Goal: Task Accomplishment & Management: Manage account settings

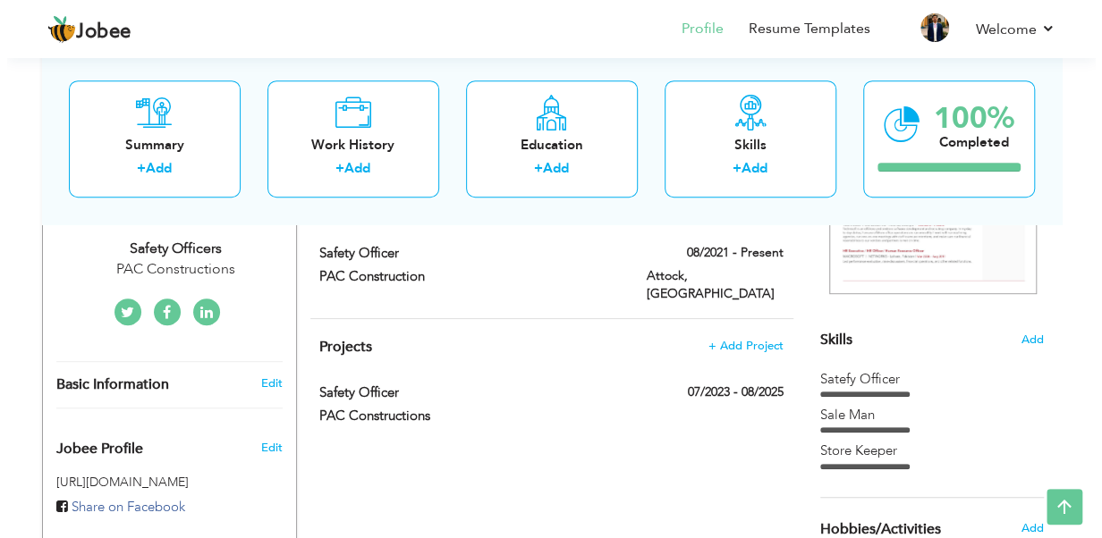
scroll to position [268, 0]
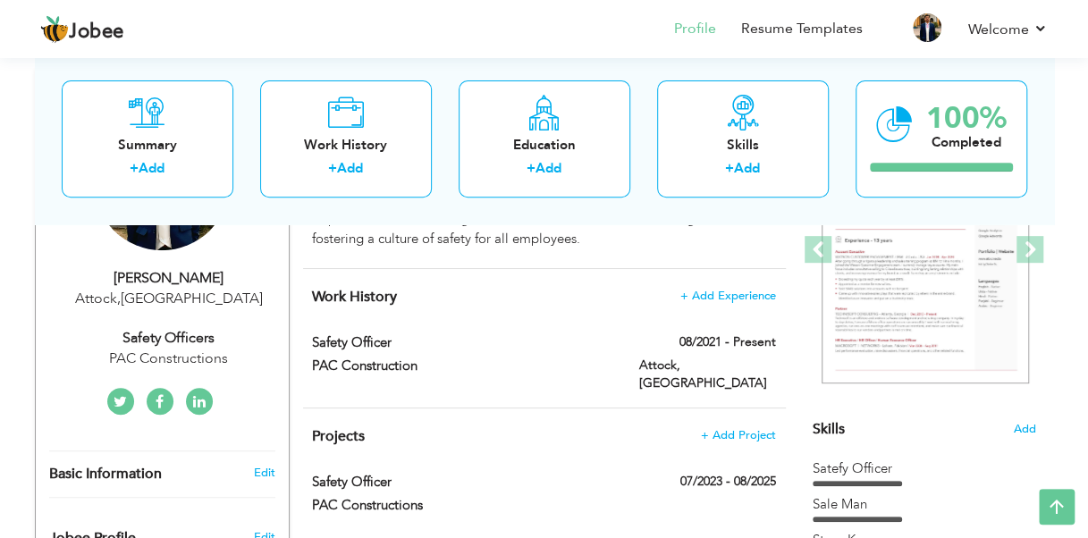
click at [121, 293] on span "," at bounding box center [119, 299] width 4 height 20
type input "Muhammad"
type input "Junaid"
type input "03121595247"
select select "number:166"
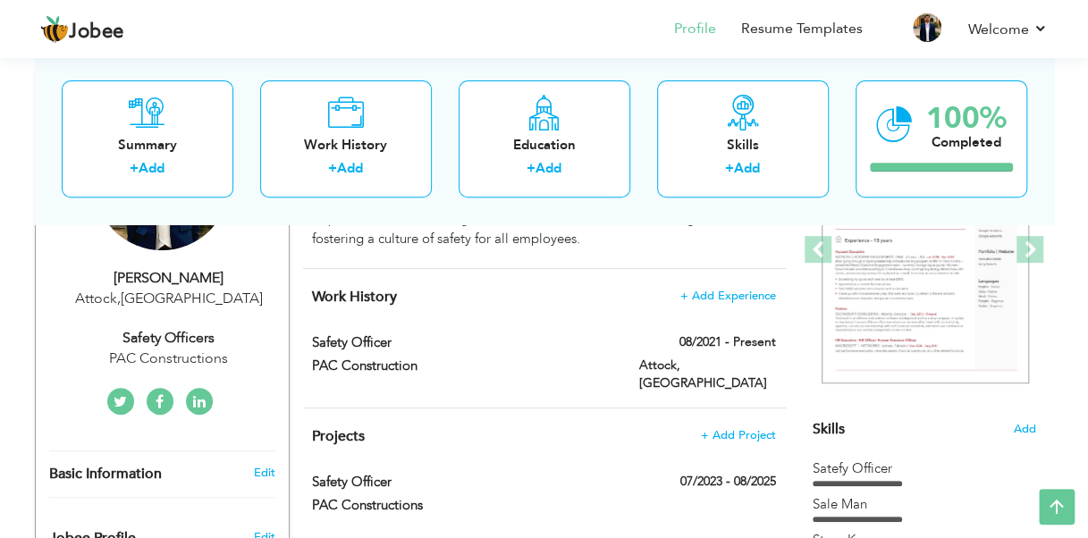
type input "Attock"
select select "number:6"
type input "PAC Constructions"
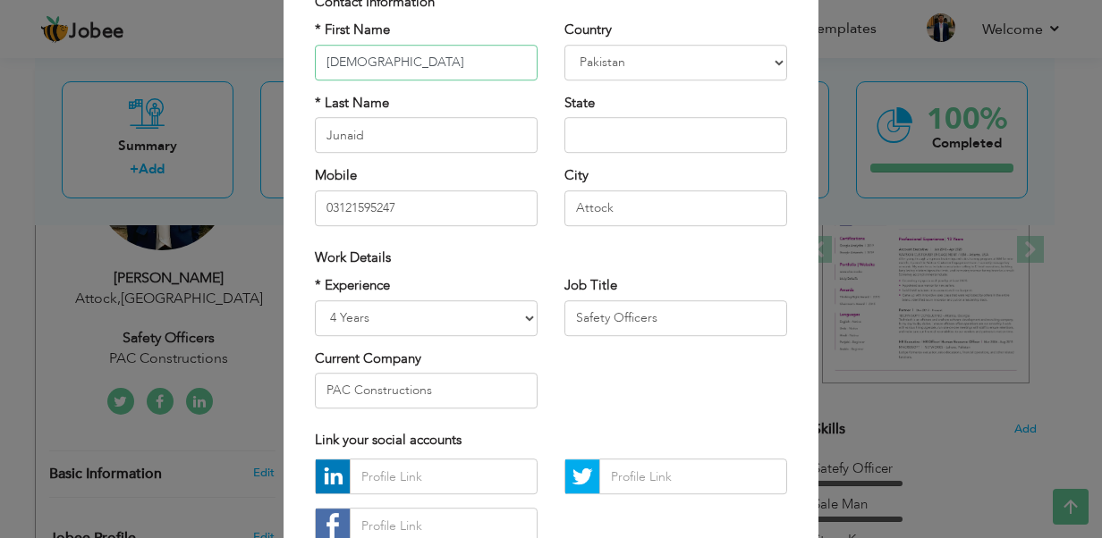
scroll to position [179, 0]
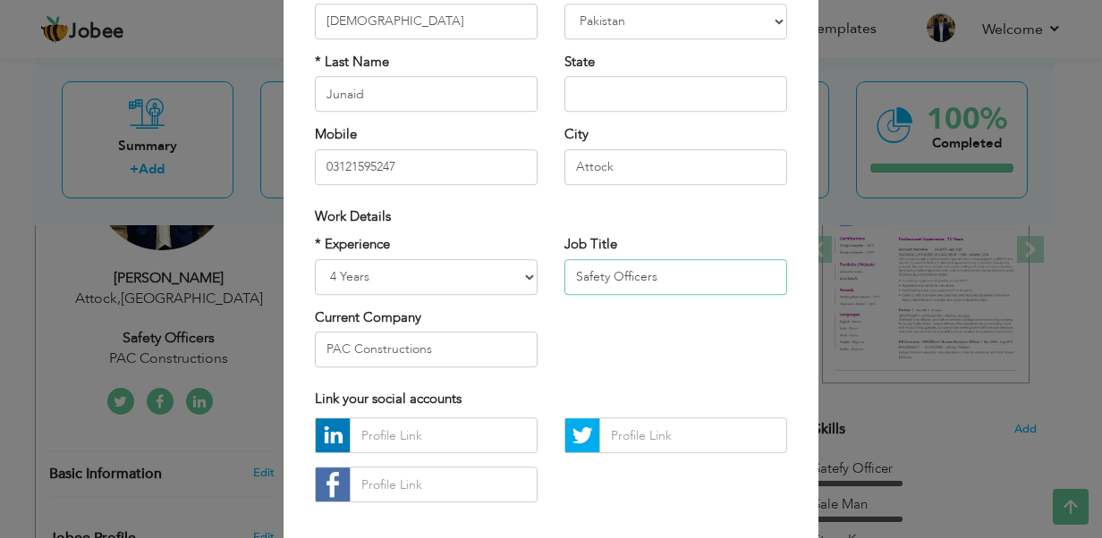
click at [654, 289] on input "Safety Officers" at bounding box center [675, 277] width 223 height 36
click at [655, 288] on input "Safety Officers" at bounding box center [675, 277] width 223 height 36
type input "Security Guard"
click at [393, 272] on select "Entry Level Less than 1 Year 1 Year 2 Years 3 Years 4 Years 5 Years 6 Years 7 Y…" at bounding box center [426, 277] width 223 height 36
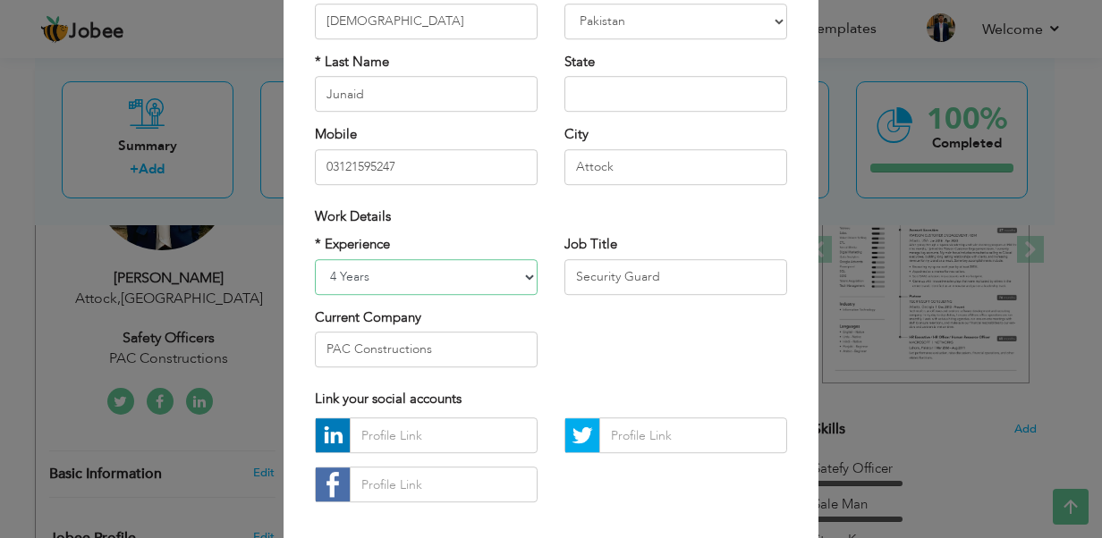
click at [315, 259] on select "Entry Level Less than 1 Year 1 Year 2 Years 3 Years 4 Years 5 Years 6 Years 7 Y…" at bounding box center [426, 277] width 223 height 36
click at [385, 351] on input "PAC Constructions" at bounding box center [426, 350] width 223 height 36
click at [422, 352] on input "PAC Constructions" at bounding box center [426, 350] width 223 height 36
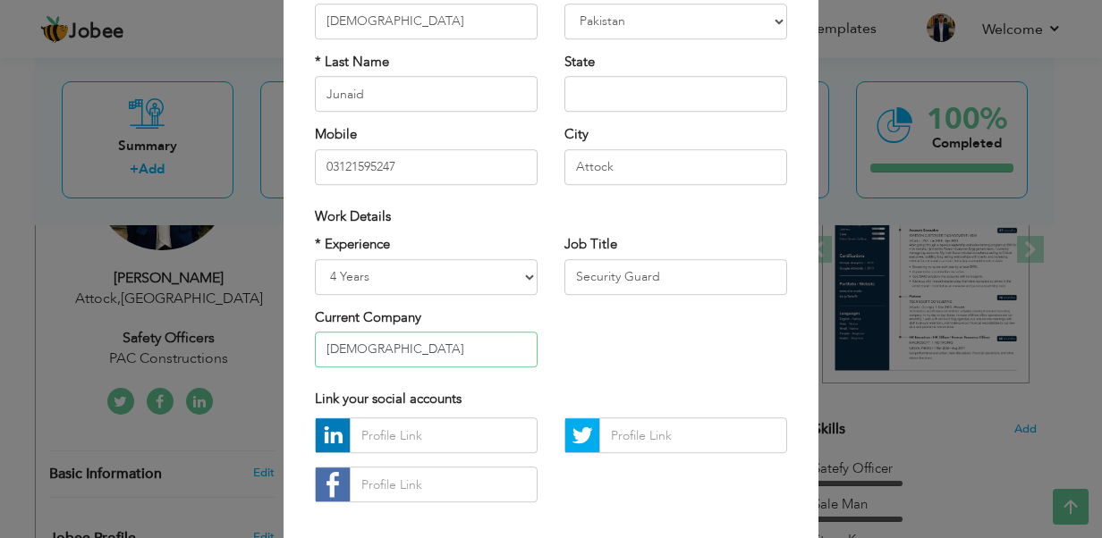
click at [422, 352] on input "Aqsa" at bounding box center [426, 350] width 223 height 36
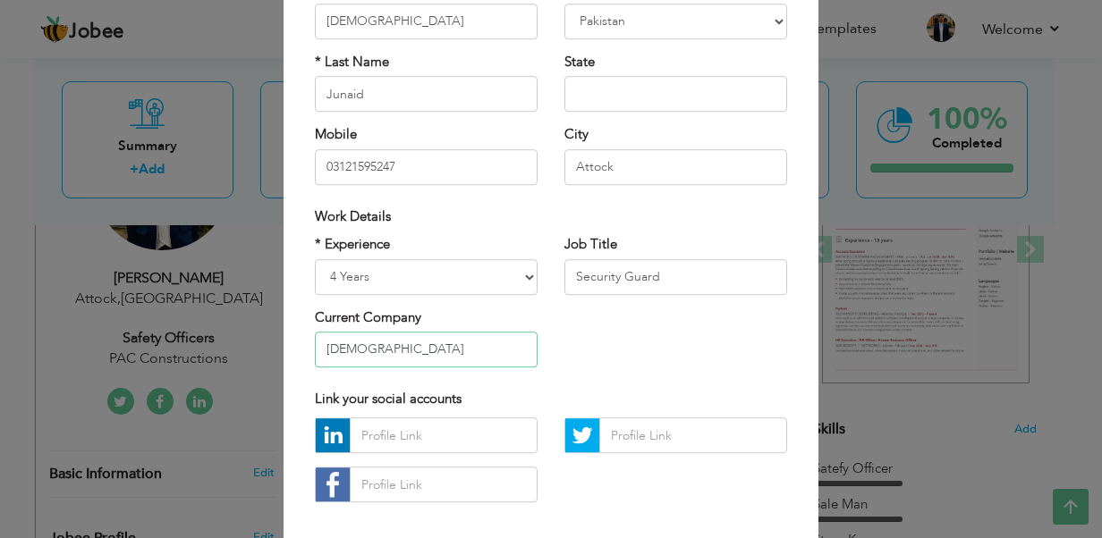
click at [423, 352] on input "Aqsa" at bounding box center [426, 350] width 223 height 36
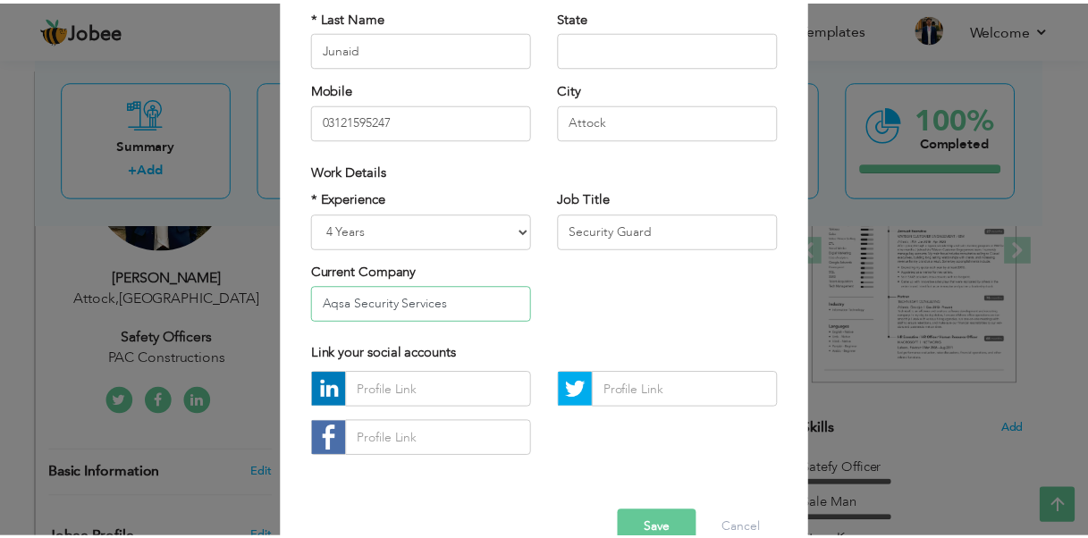
scroll to position [265, 0]
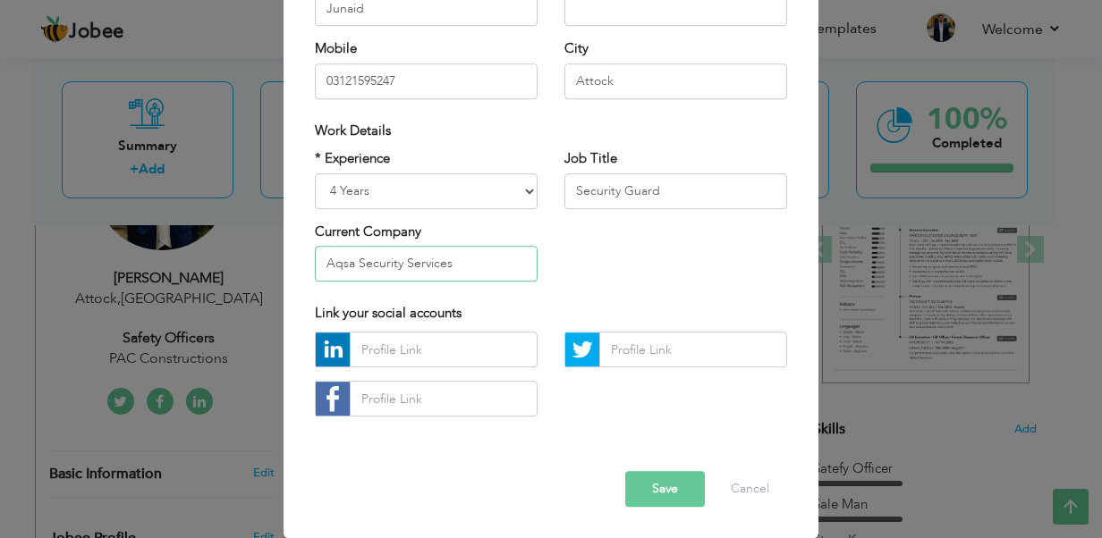
type input "Aqsa Security Services"
click at [666, 480] on button "Save" at bounding box center [665, 490] width 80 height 36
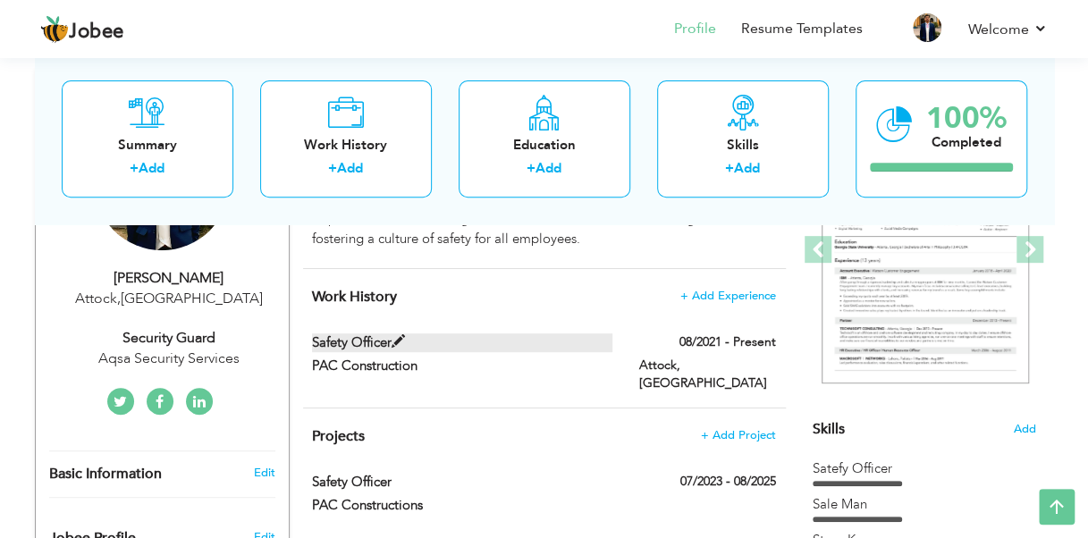
scroll to position [268, 0]
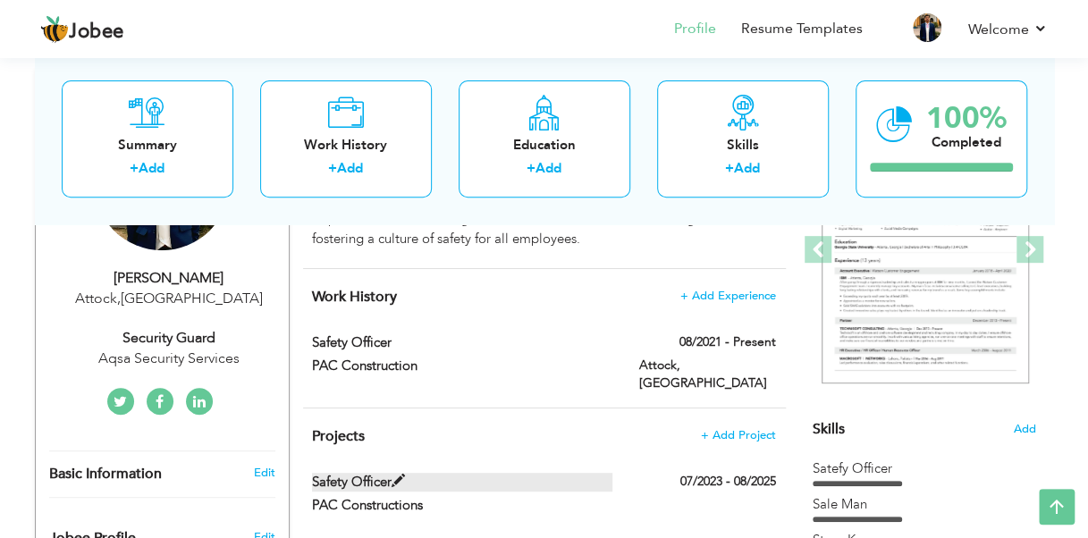
click at [373, 473] on label "Safety Officer" at bounding box center [462, 482] width 300 height 19
type input "Safety Officer"
type input "PAC Constructions"
type input "07/2023"
type input "08/2025"
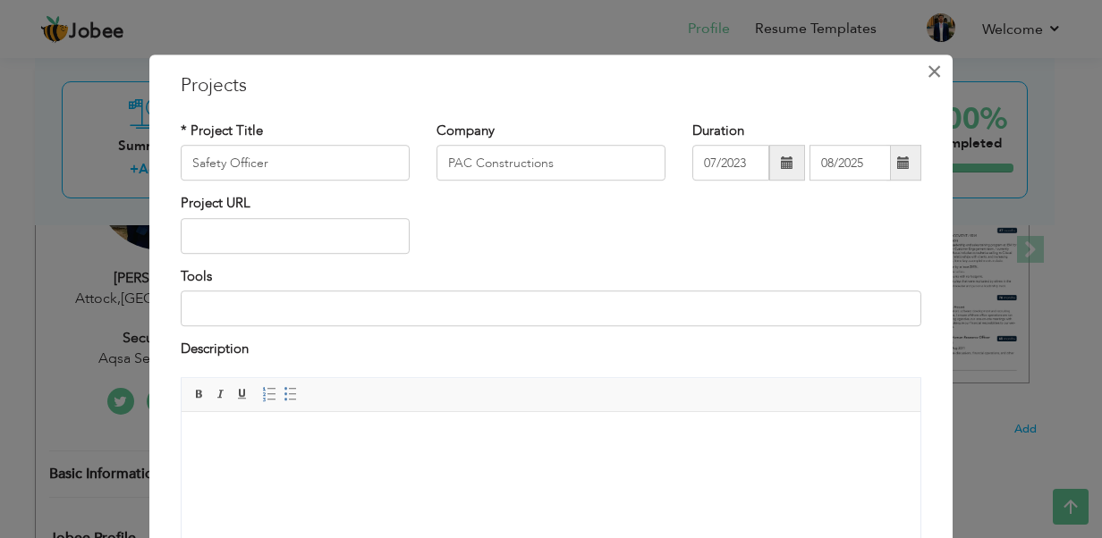
click at [926, 70] on span "×" at bounding box center [933, 71] width 15 height 32
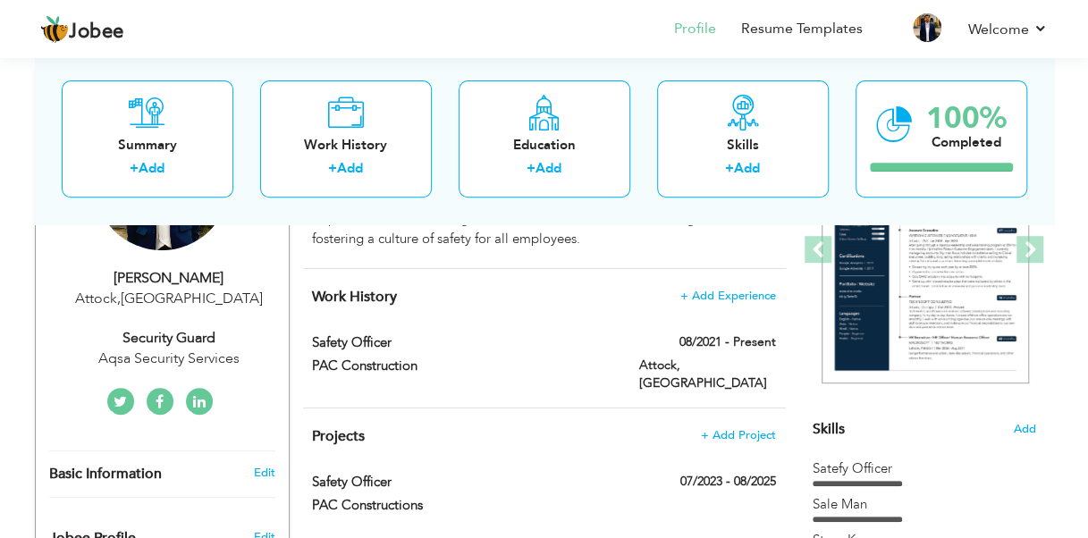
click at [258, 321] on div "Muhammad Junaid Attock , Pakistan Security Guard Aqsa Security Services" at bounding box center [162, 318] width 253 height 101
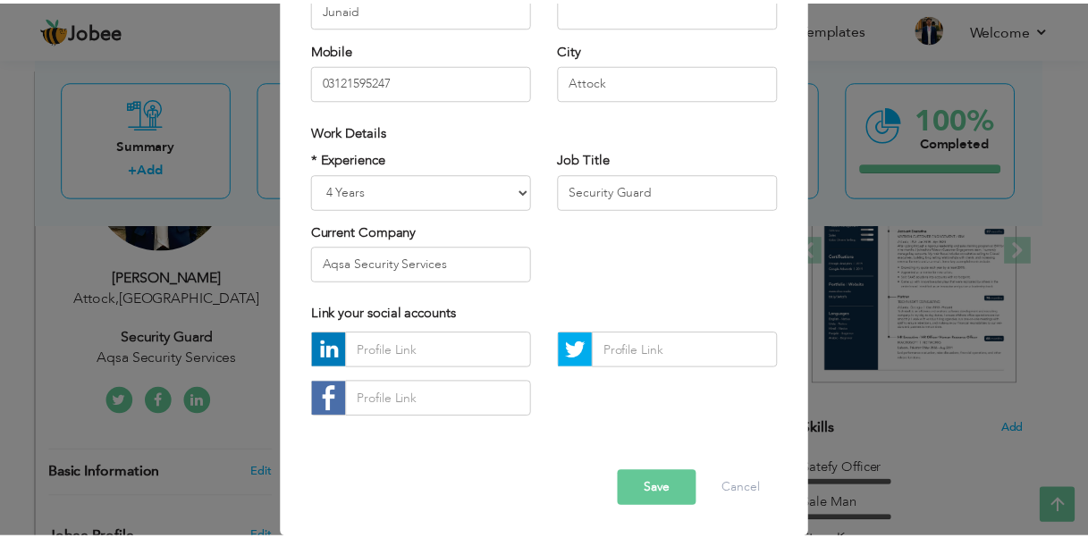
scroll to position [0, 0]
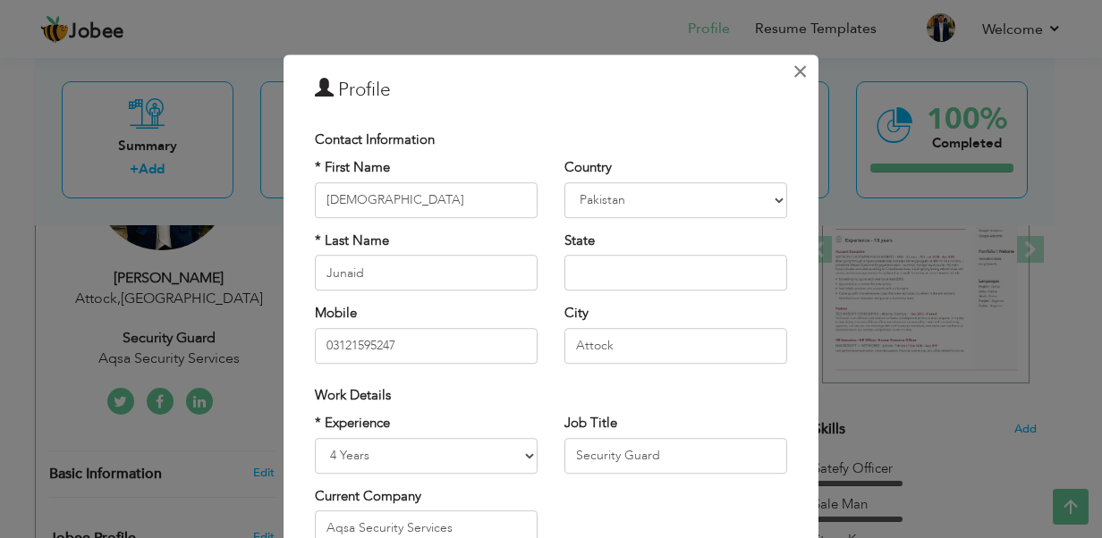
click at [798, 73] on span "×" at bounding box center [799, 71] width 15 height 32
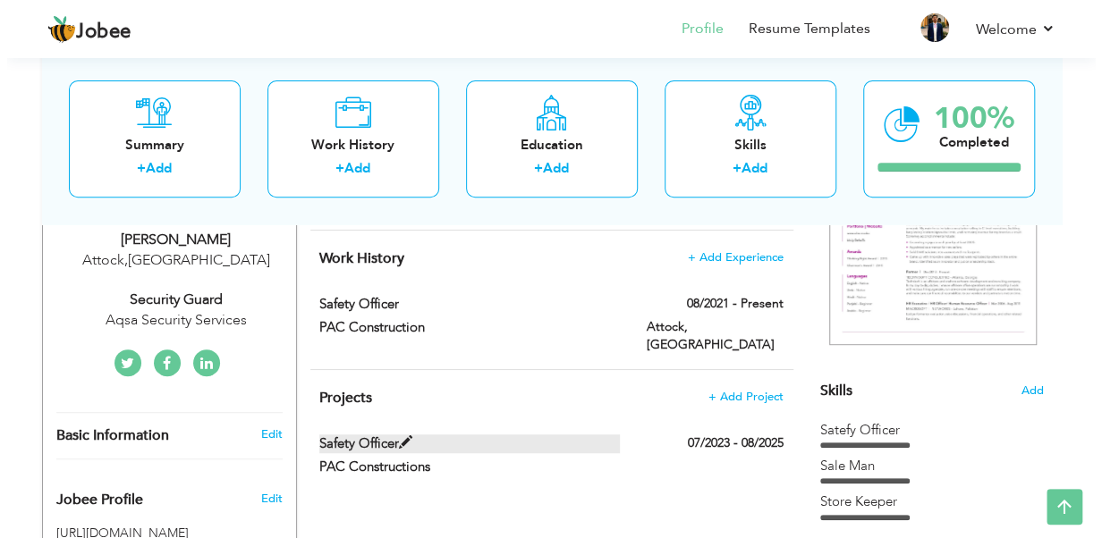
scroll to position [268, 0]
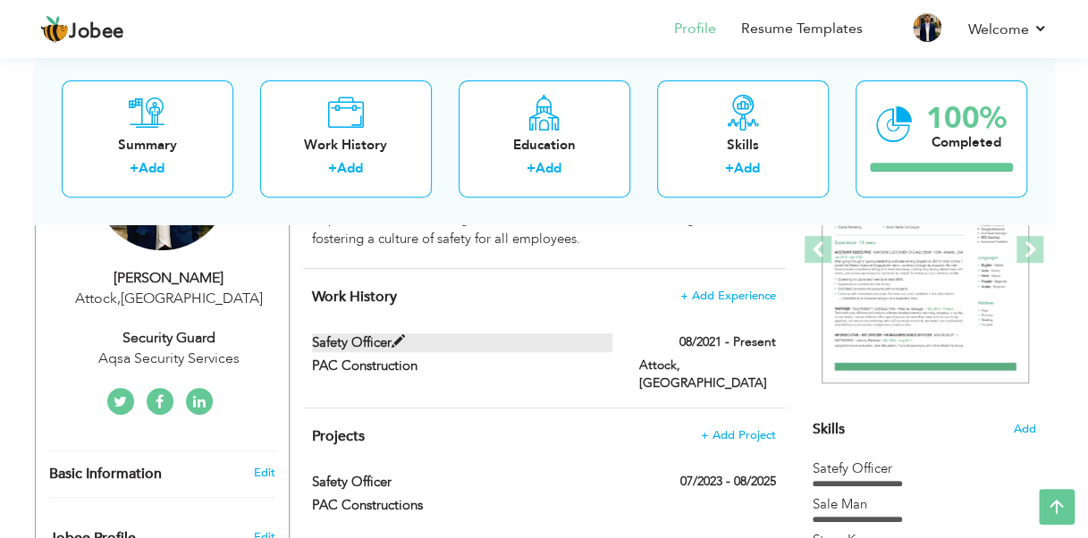
click at [420, 340] on label "Safety Officer" at bounding box center [462, 343] width 300 height 19
type input "Safety Officer"
type input "PAC Construction"
type input "08/2021"
type input "Pakistan"
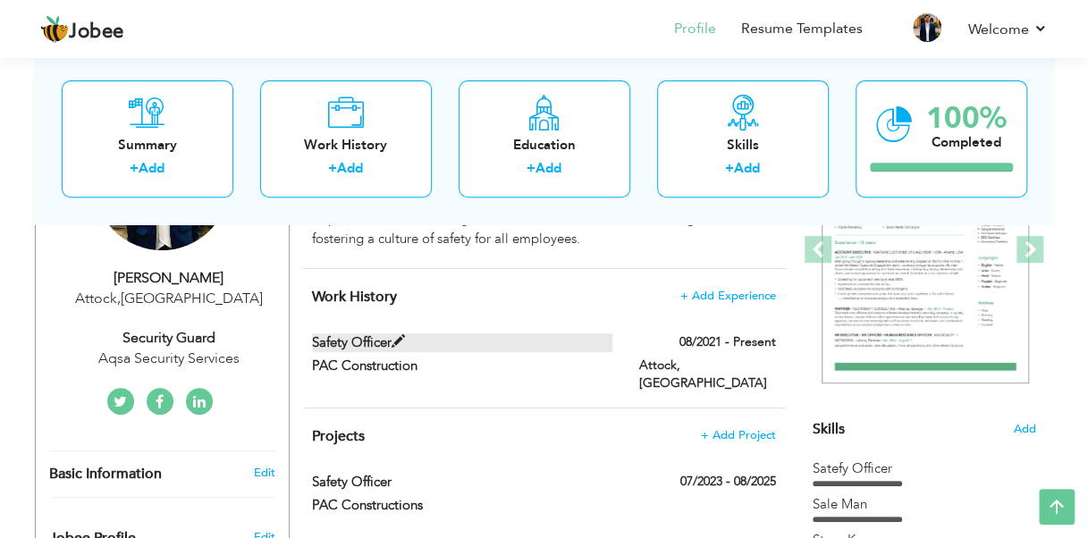
type input "Attock"
checkbox input "true"
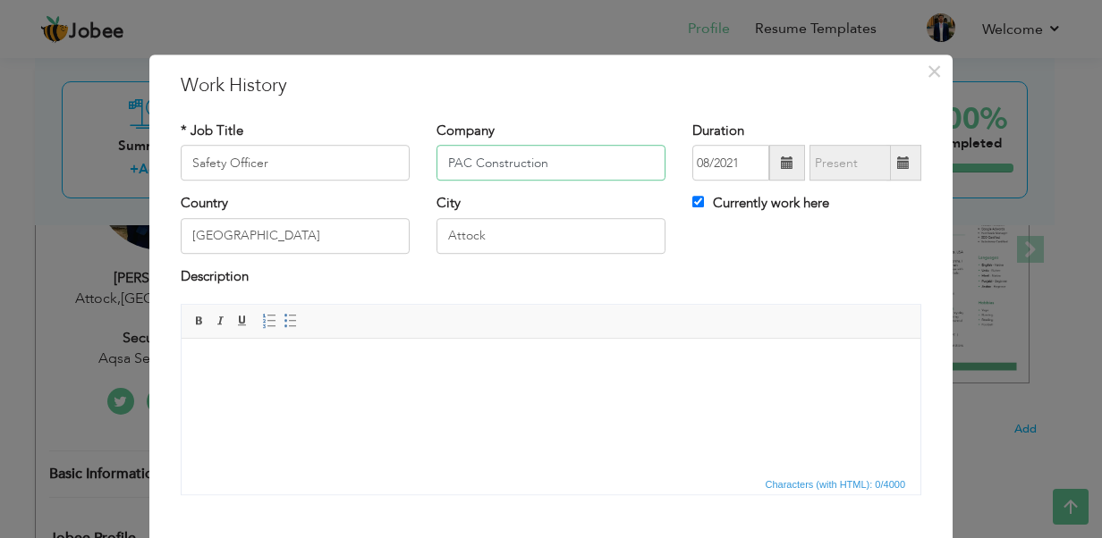
click at [540, 163] on input "PAC Construction" at bounding box center [550, 164] width 229 height 36
click at [530, 150] on input "PAC Construction" at bounding box center [550, 164] width 229 height 36
click at [578, 165] on input "PAC Construction" at bounding box center [550, 164] width 229 height 36
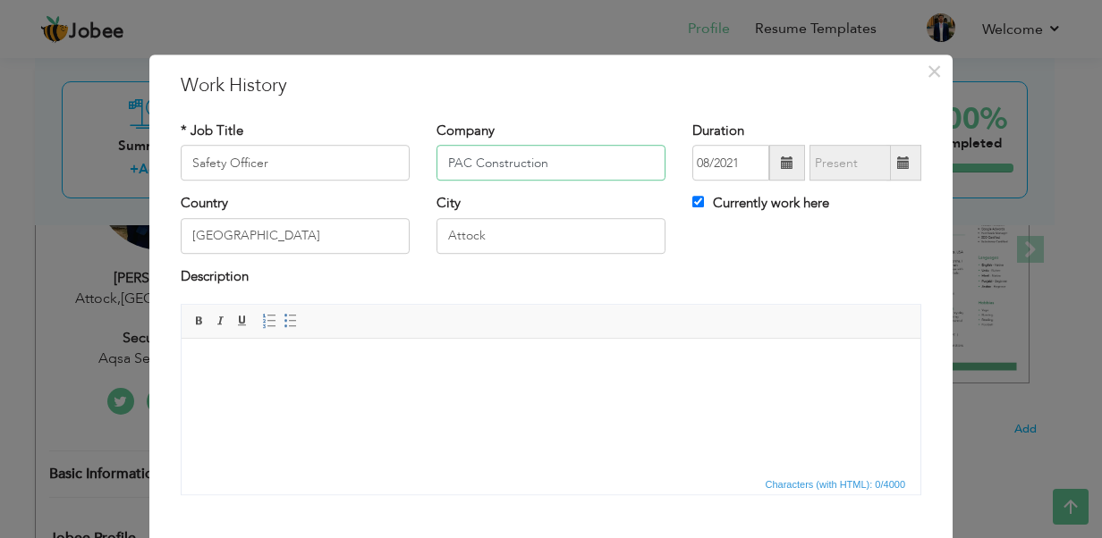
click at [578, 165] on input "PAC Construction" at bounding box center [550, 164] width 229 height 36
type input "Aqsa Security"
click at [593, 186] on div "Company Aqsa Security" at bounding box center [551, 158] width 256 height 72
click at [286, 165] on input "Safety Officer" at bounding box center [295, 164] width 229 height 36
drag, startPoint x: 218, startPoint y: 163, endPoint x: 186, endPoint y: 166, distance: 32.4
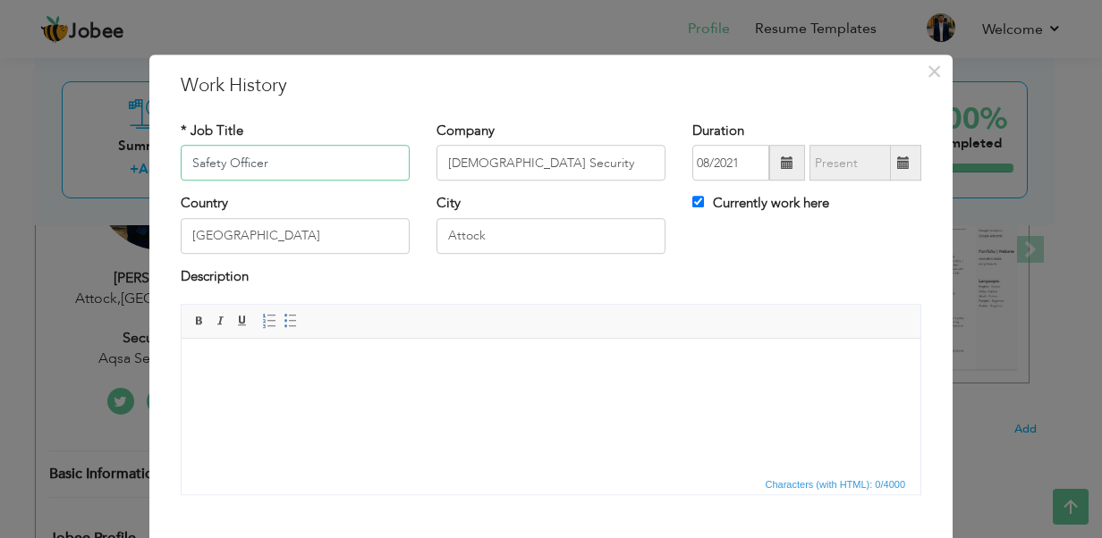
click at [186, 166] on input "Safety Officer" at bounding box center [295, 164] width 229 height 36
type input "Security Officer"
click at [546, 157] on input "Aqsa Security" at bounding box center [550, 164] width 229 height 36
click at [573, 156] on input "Aqsa Security Services" at bounding box center [550, 164] width 229 height 36
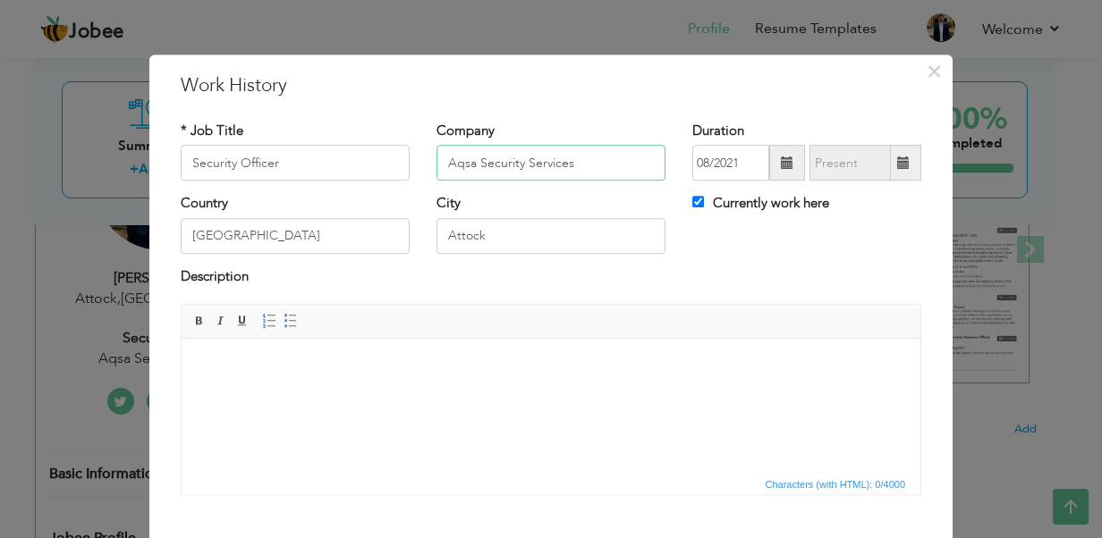
click at [573, 156] on input "Aqsa Security Services" at bounding box center [550, 164] width 229 height 36
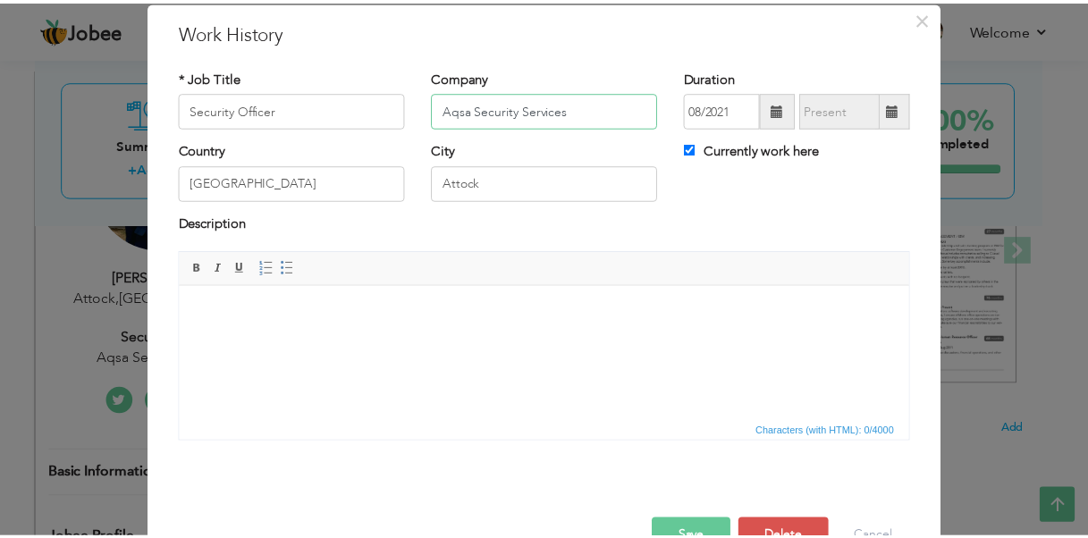
scroll to position [101, 0]
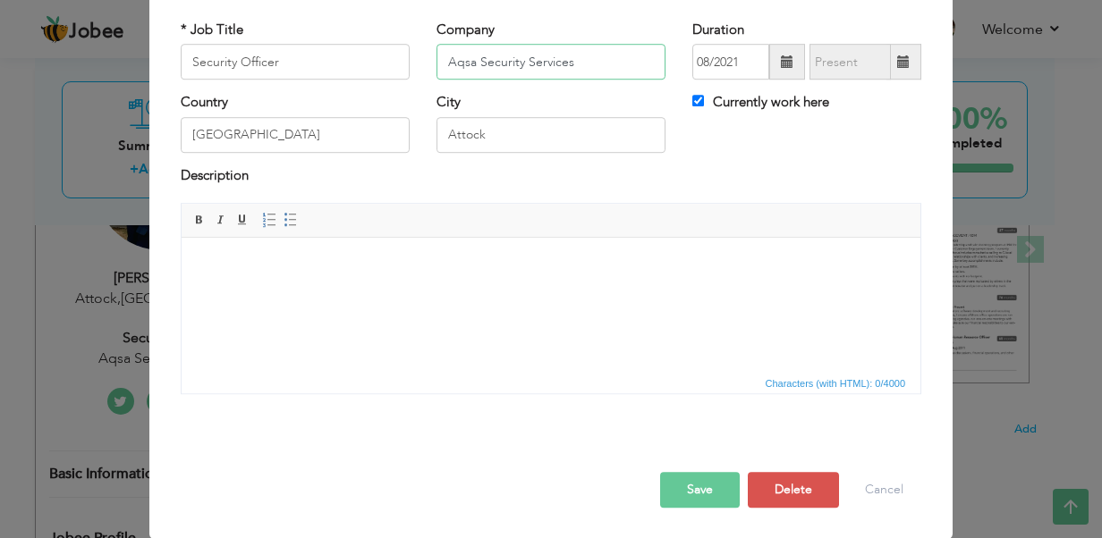
type input "Aqsa Security Services"
click at [694, 499] on button "Save" at bounding box center [700, 490] width 80 height 36
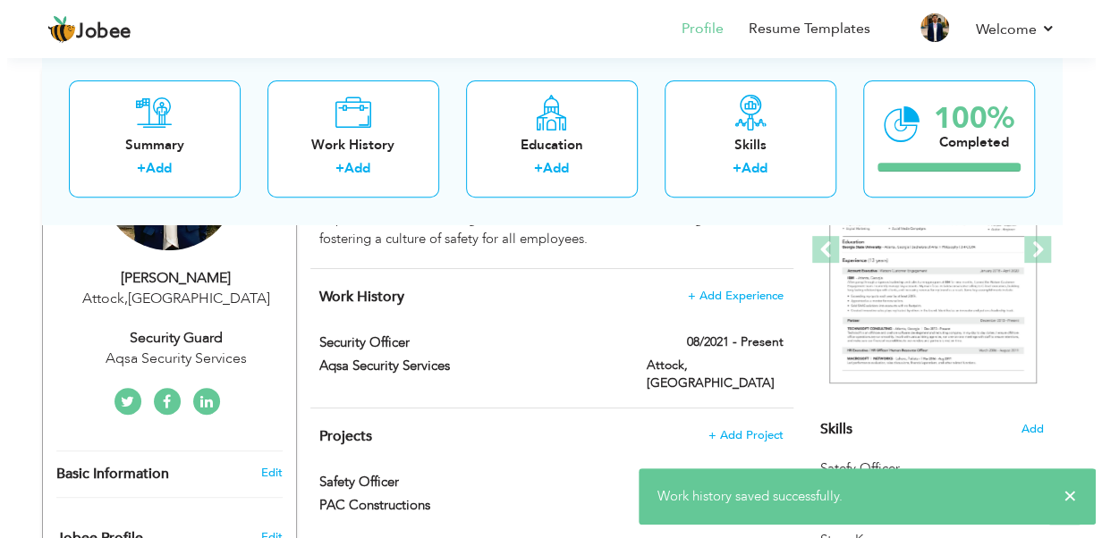
scroll to position [358, 0]
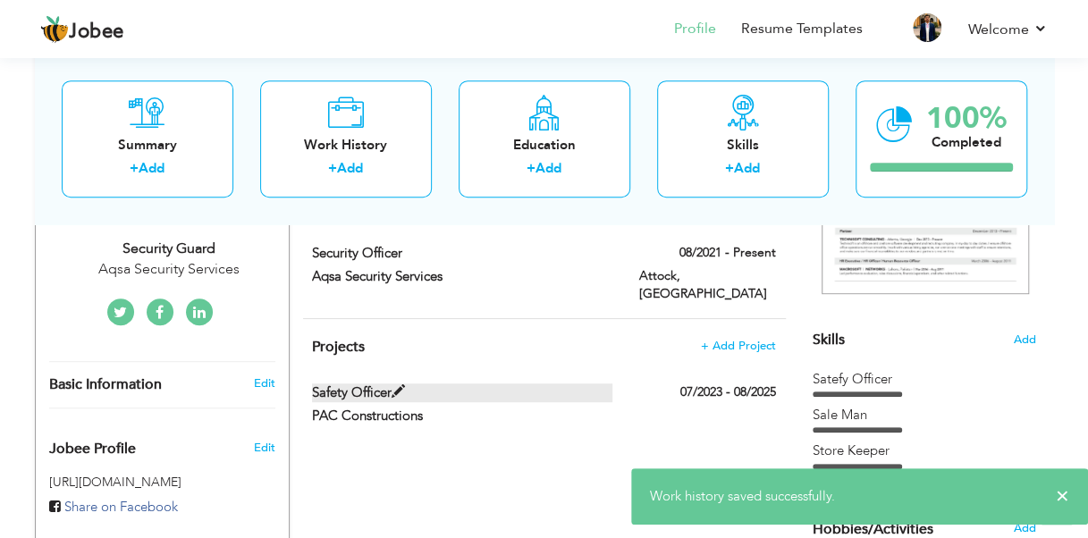
click at [399, 385] on span at bounding box center [398, 391] width 13 height 13
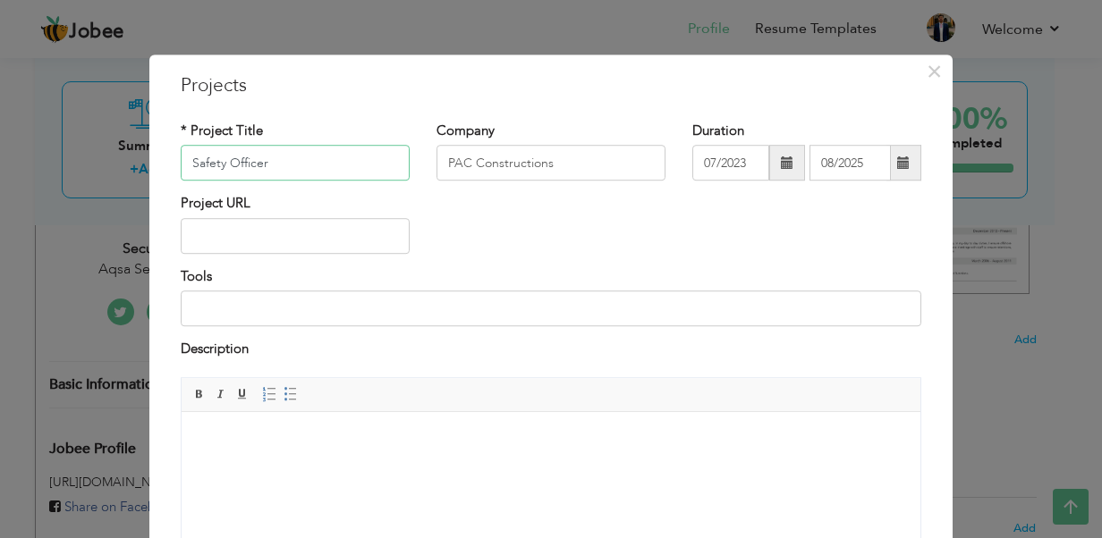
click at [313, 164] on input "Safety Officer" at bounding box center [295, 164] width 229 height 36
click at [486, 167] on input "PAC Constructions" at bounding box center [550, 164] width 229 height 36
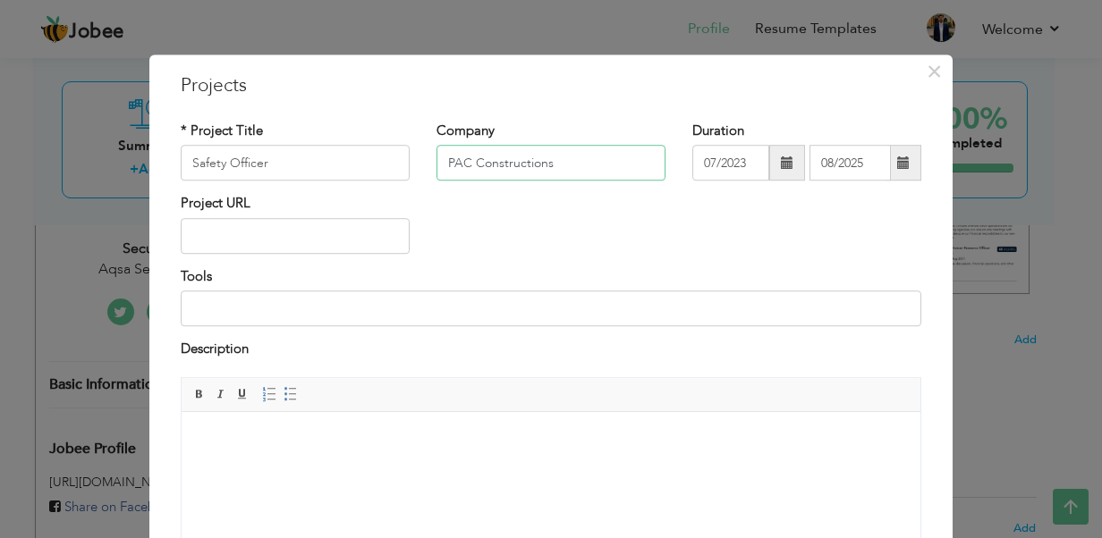
click at [486, 167] on input "PAC Constructions" at bounding box center [550, 164] width 229 height 36
paste input "Aqsa Security Service"
type input "Aqsa Security Services"
click at [299, 170] on input "Safety Officer" at bounding box center [295, 164] width 229 height 36
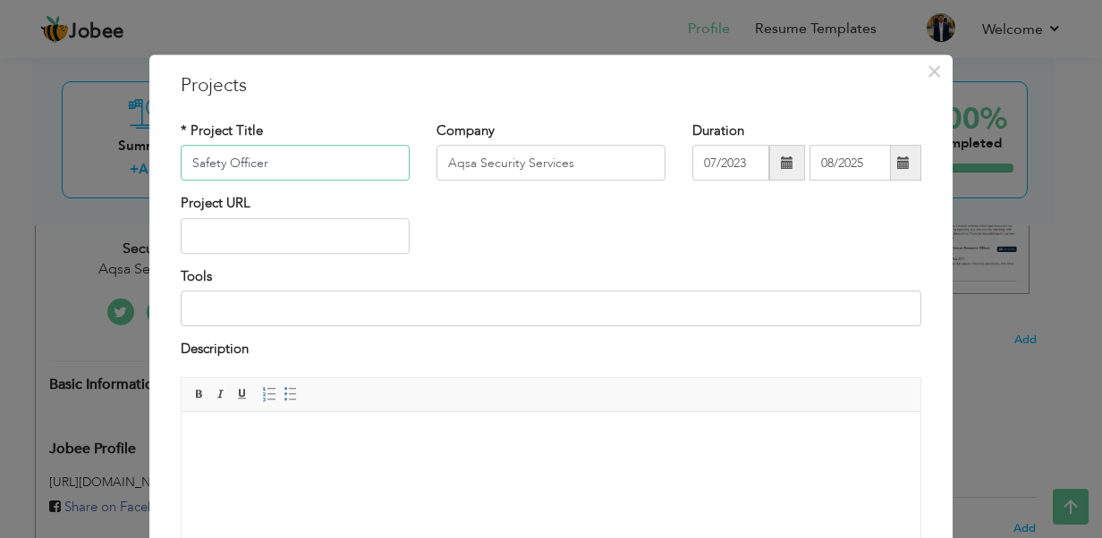
click at [299, 170] on input "Safety Officer" at bounding box center [295, 164] width 229 height 36
click at [227, 173] on input "Safety Officer" at bounding box center [295, 164] width 229 height 36
click at [208, 168] on input "Safety Officer" at bounding box center [295, 164] width 229 height 36
type input "Security Officer"
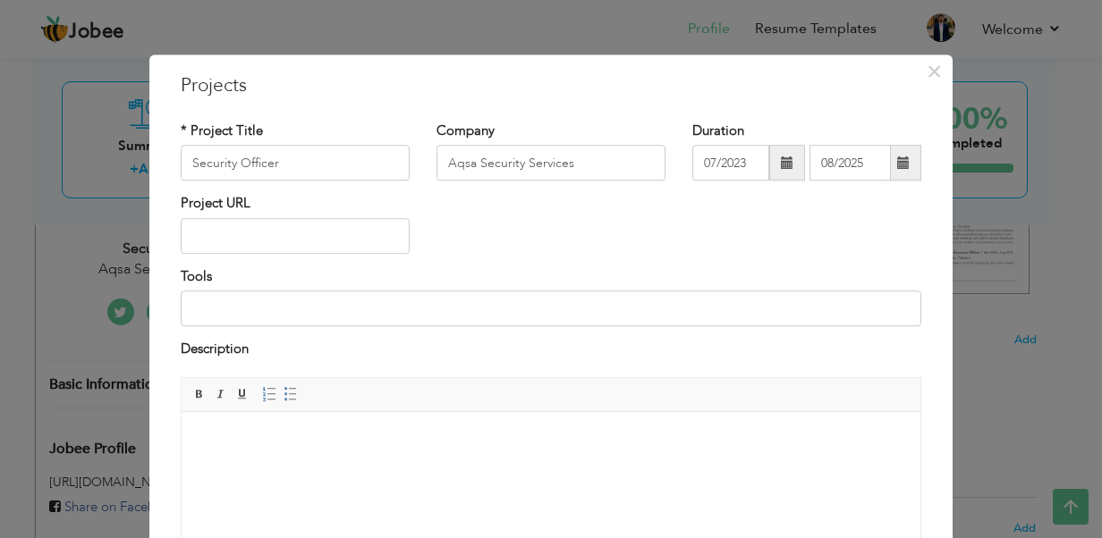
click at [491, 238] on div "Project URL" at bounding box center [550, 231] width 767 height 72
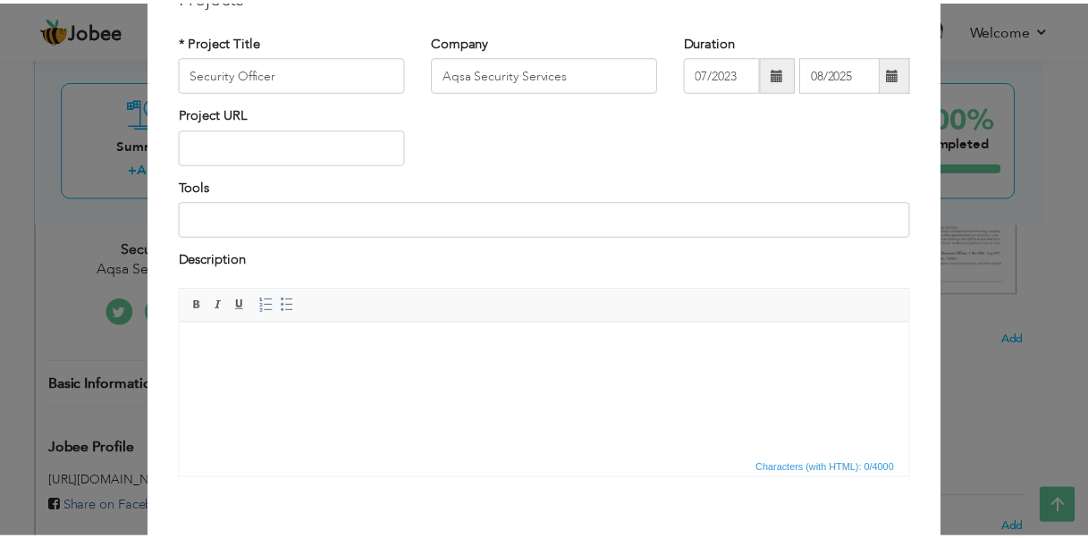
scroll to position [173, 0]
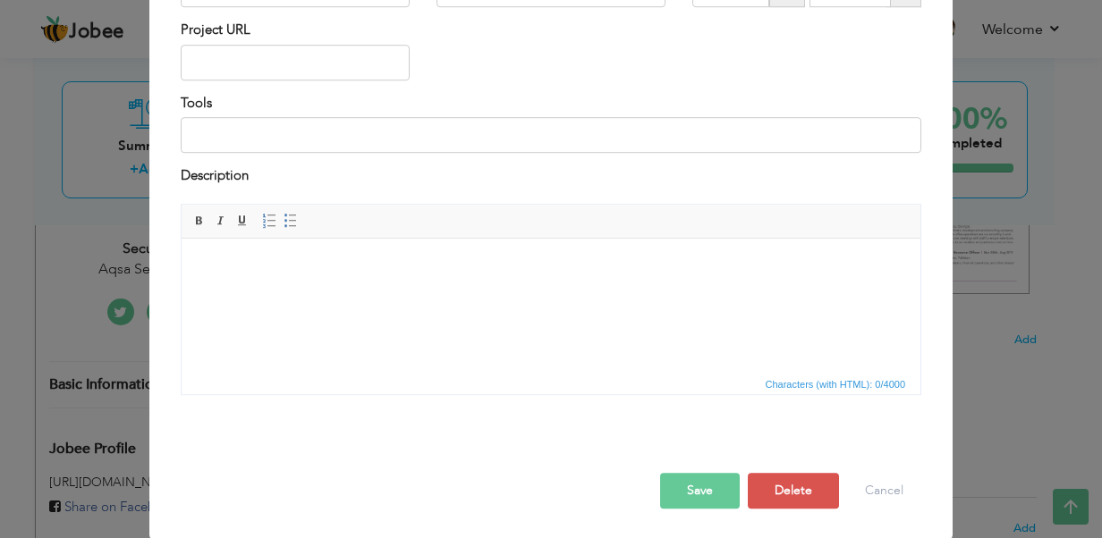
click at [690, 488] on button "Save" at bounding box center [700, 491] width 80 height 36
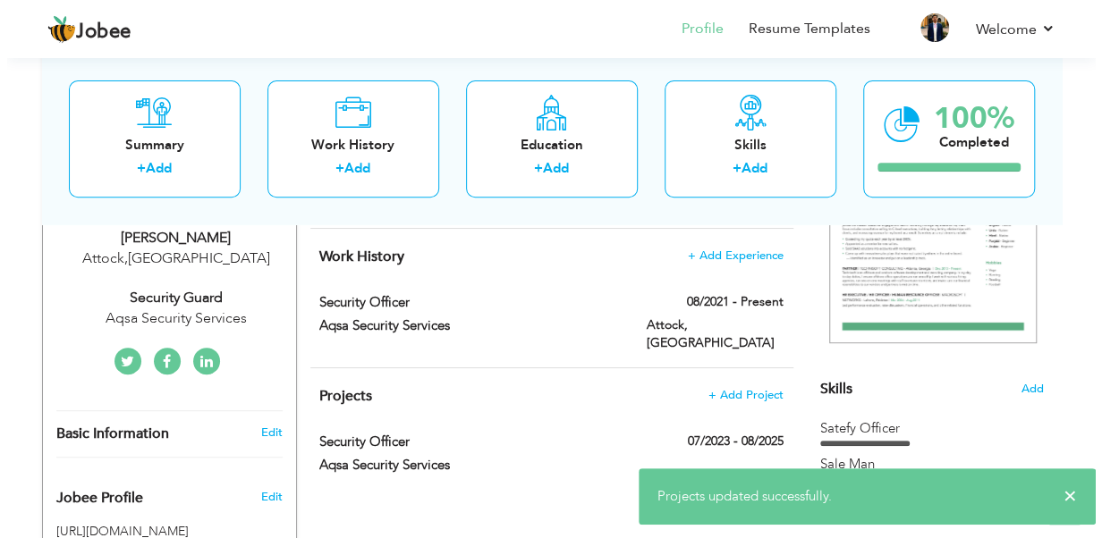
scroll to position [268, 0]
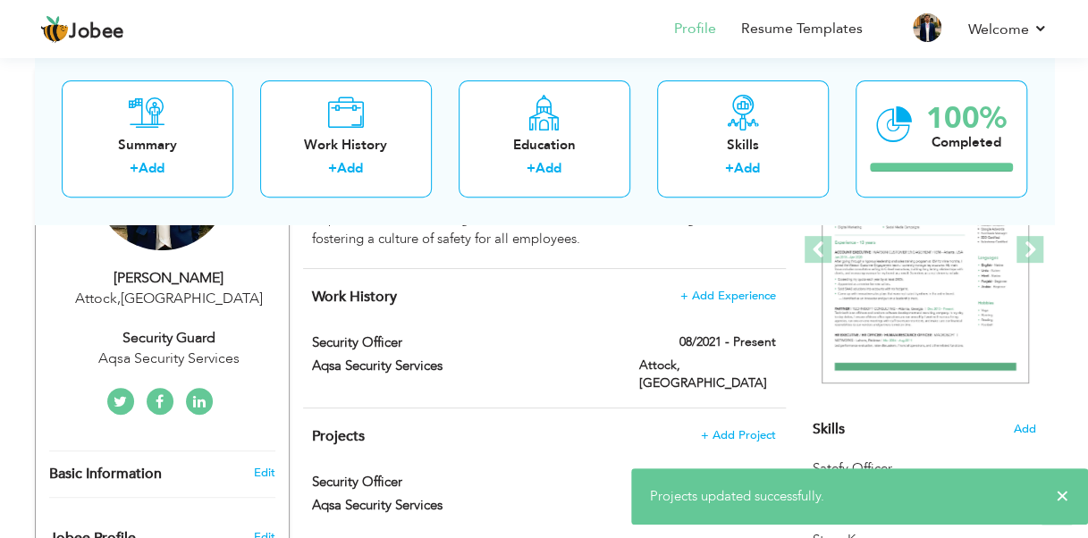
click at [204, 337] on div "Security Guard" at bounding box center [169, 338] width 240 height 21
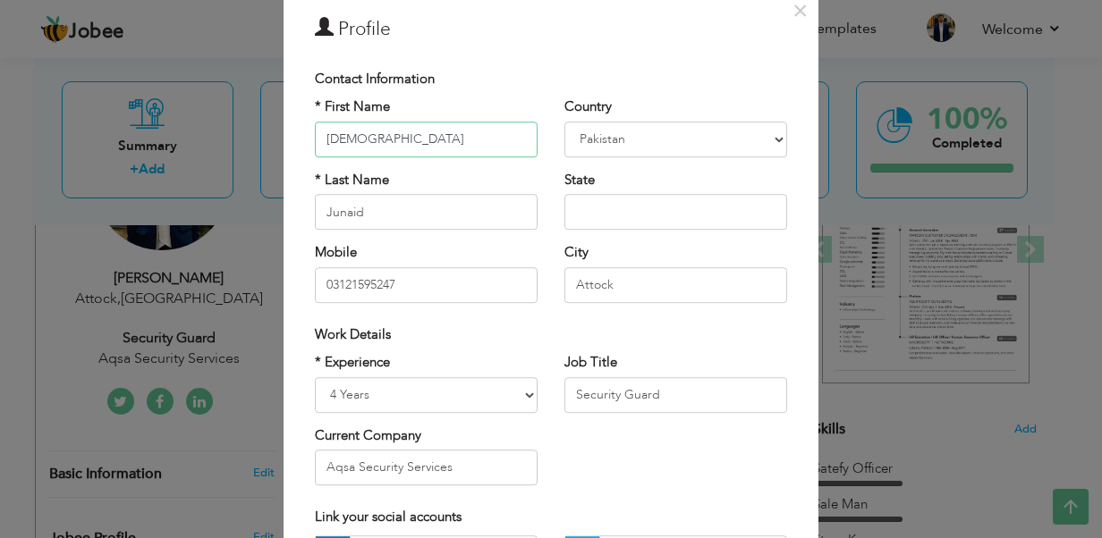
scroll to position [89, 0]
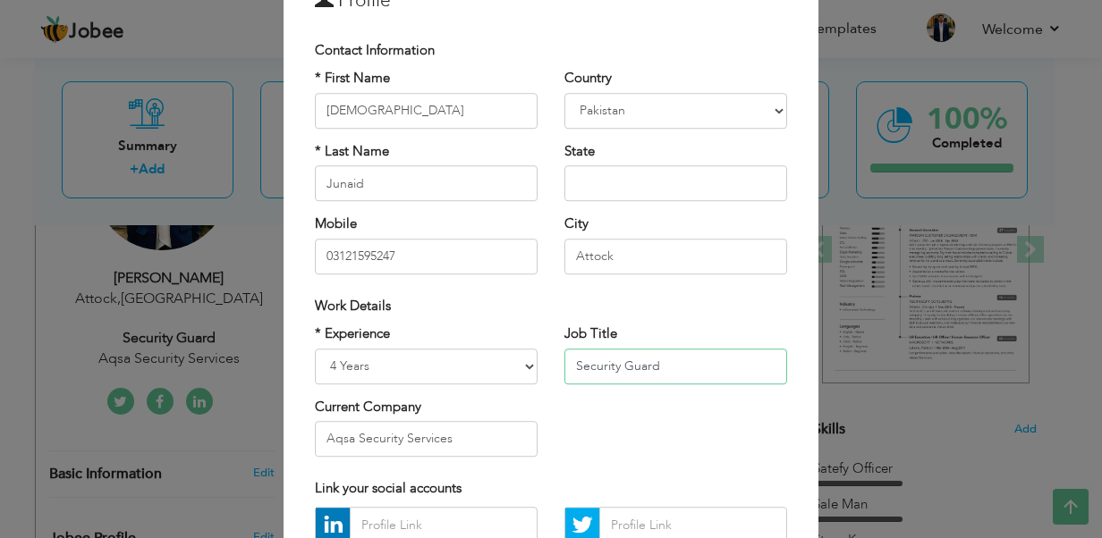
click at [642, 376] on input "Security Guard" at bounding box center [675, 367] width 223 height 36
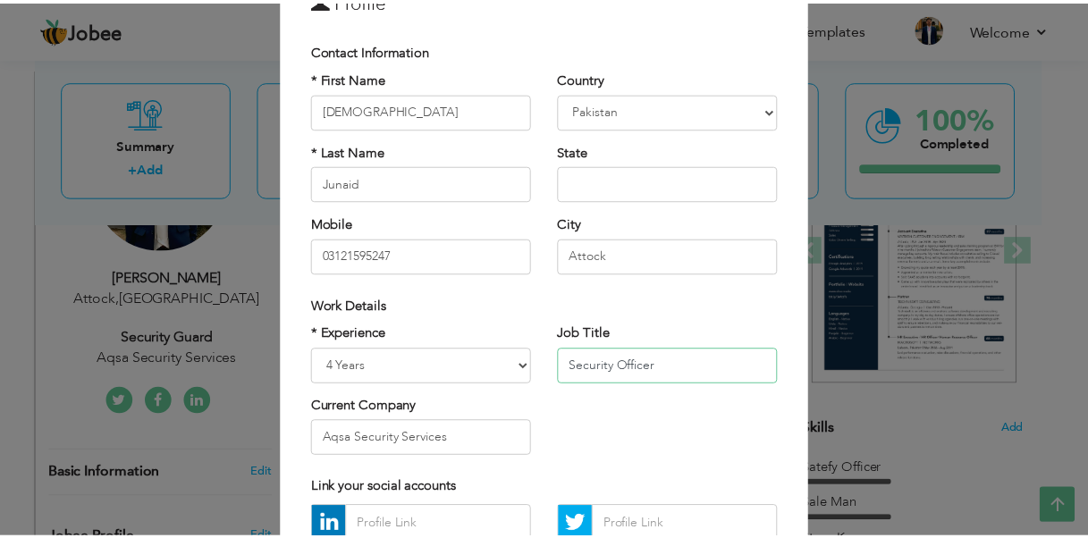
scroll to position [265, 0]
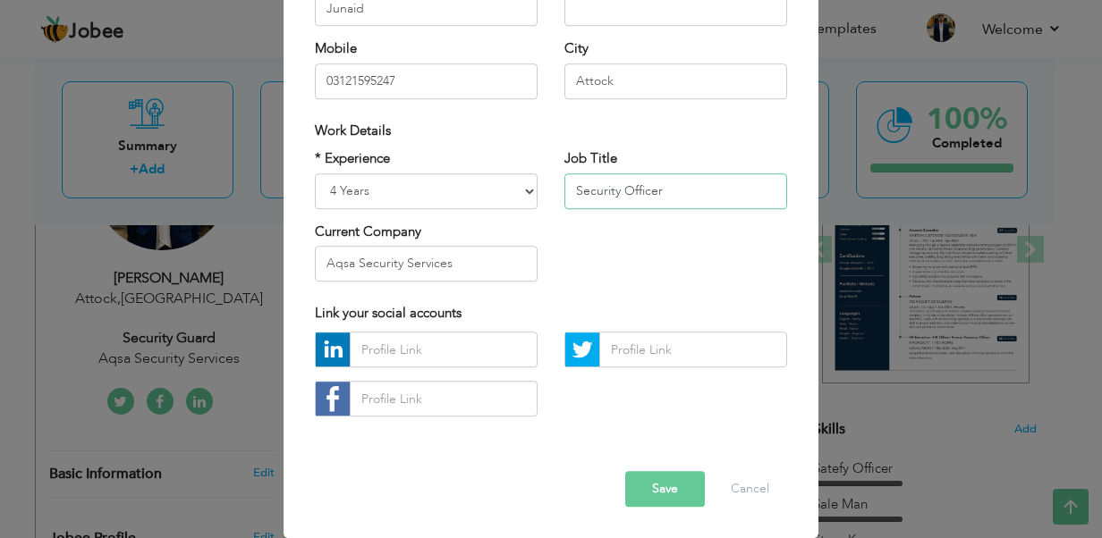
type input "Security Officer"
click at [625, 490] on button "Save" at bounding box center [665, 490] width 80 height 36
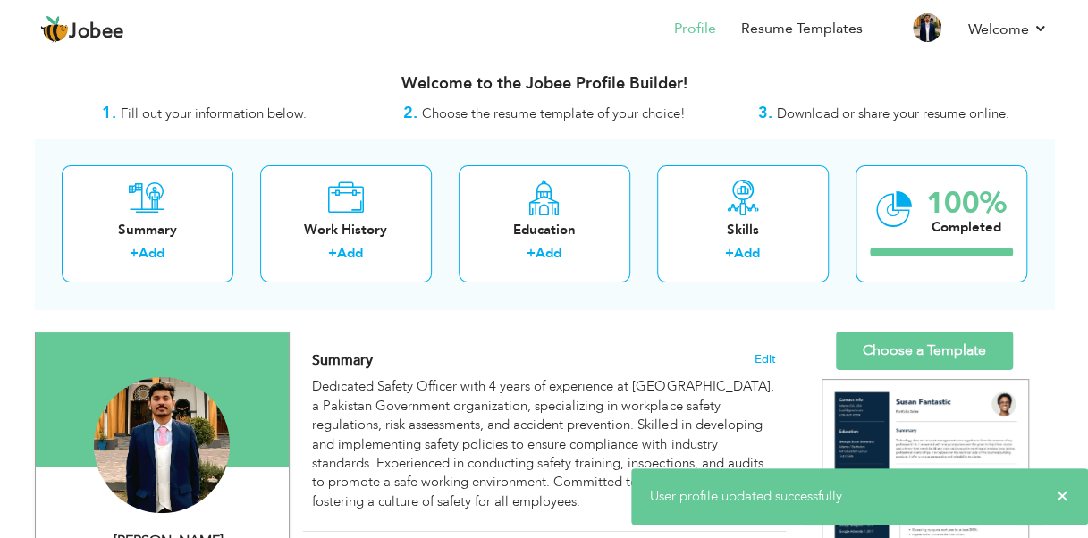
scroll to position [0, 0]
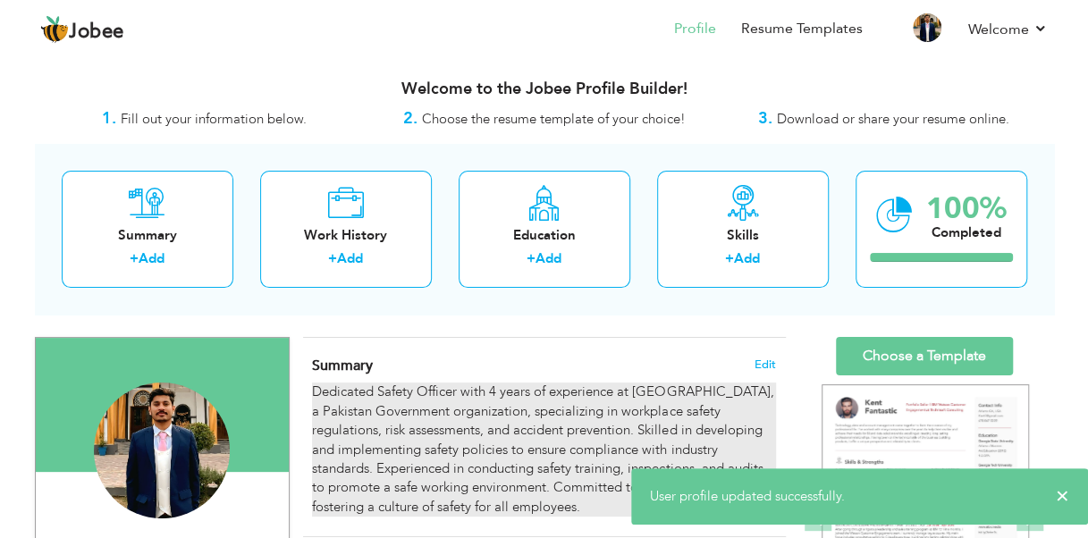
click at [491, 404] on div "Dedicated Safety Officer with 4 years of experience at PAC Kamra, a Pakistan Go…" at bounding box center [543, 450] width 463 height 134
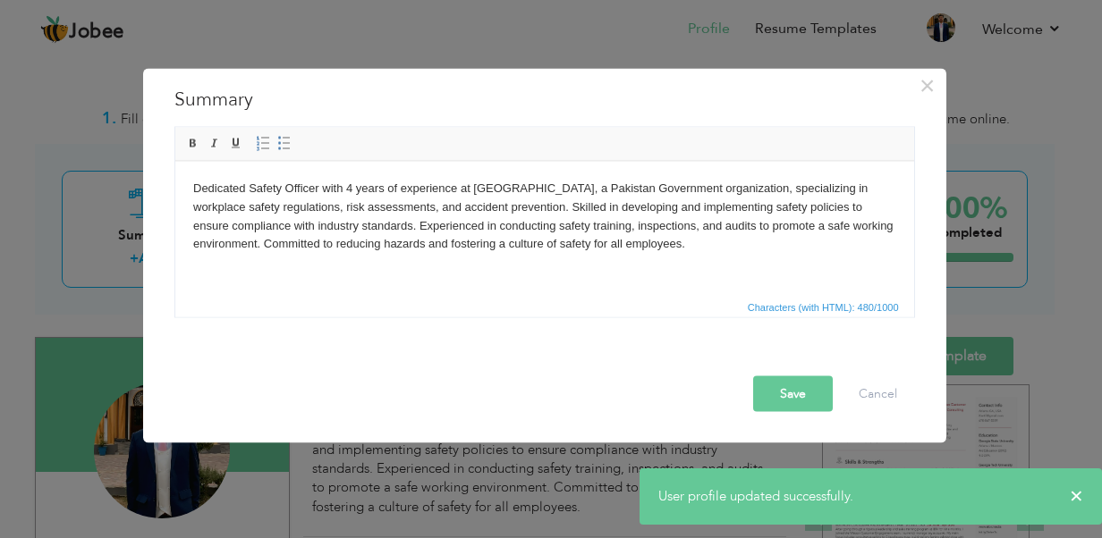
click at [547, 216] on body "Dedicated Safety Officer with 4 years of experience at PAC Kamra, a Pakistan Go…" at bounding box center [543, 216] width 703 height 74
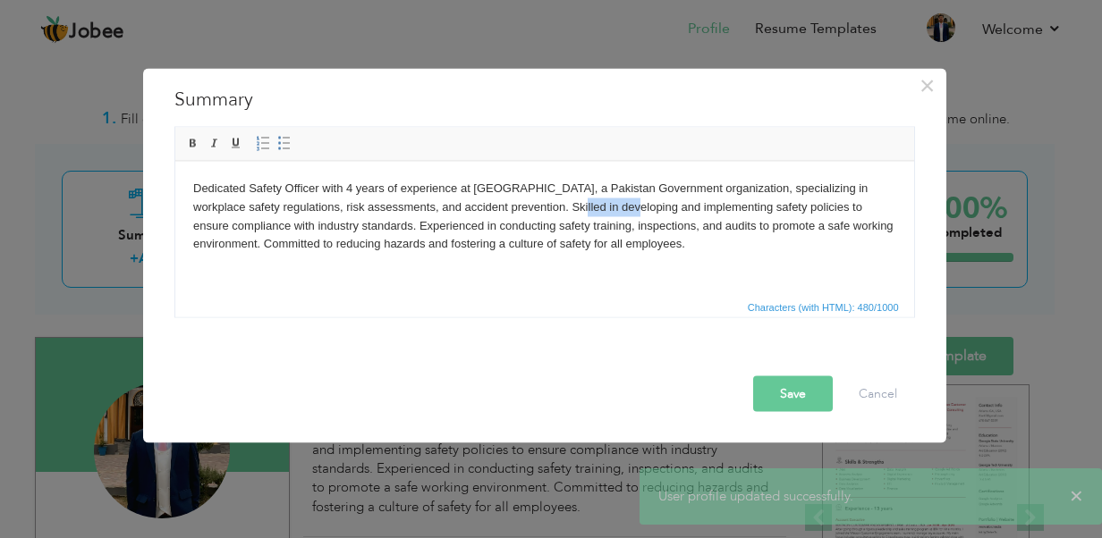
click at [547, 216] on body "Dedicated Safety Officer with 4 years of experience at PAC Kamra, a Pakistan Go…" at bounding box center [543, 216] width 703 height 74
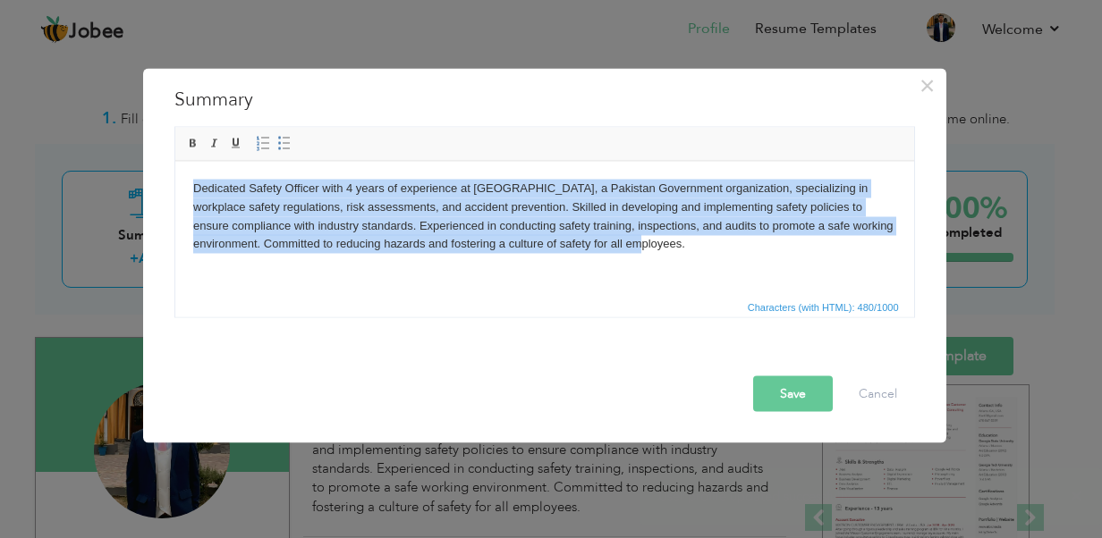
click at [547, 216] on body "Dedicated Safety Officer with 4 years of experience at PAC Kamra, a Pakistan Go…" at bounding box center [543, 216] width 703 height 74
copy body "Dedicated Safety Officer with 4 years of experience at PAC Kamra, a Pakistan Go…"
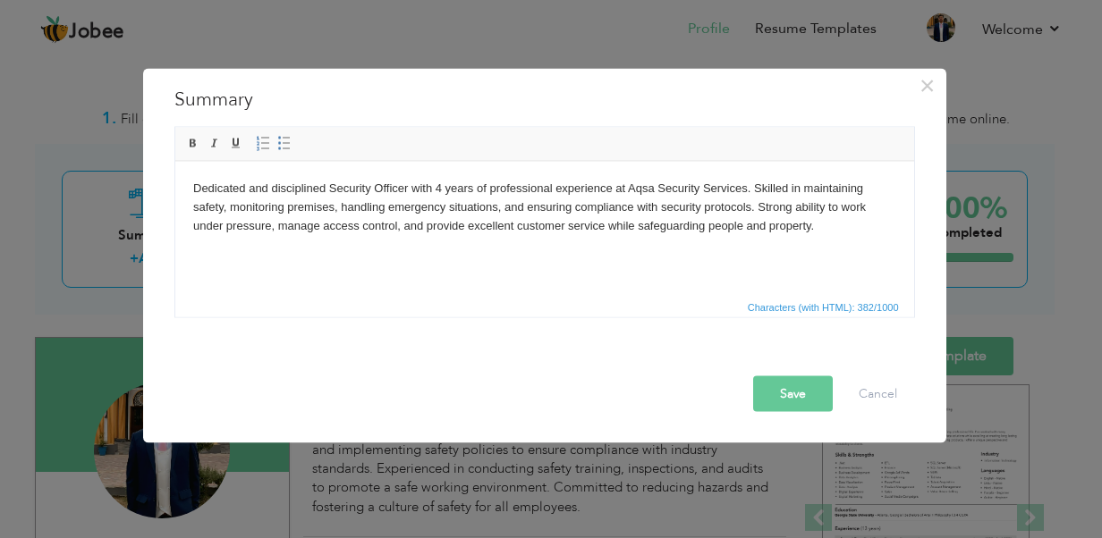
click at [782, 393] on button "Save" at bounding box center [793, 394] width 80 height 36
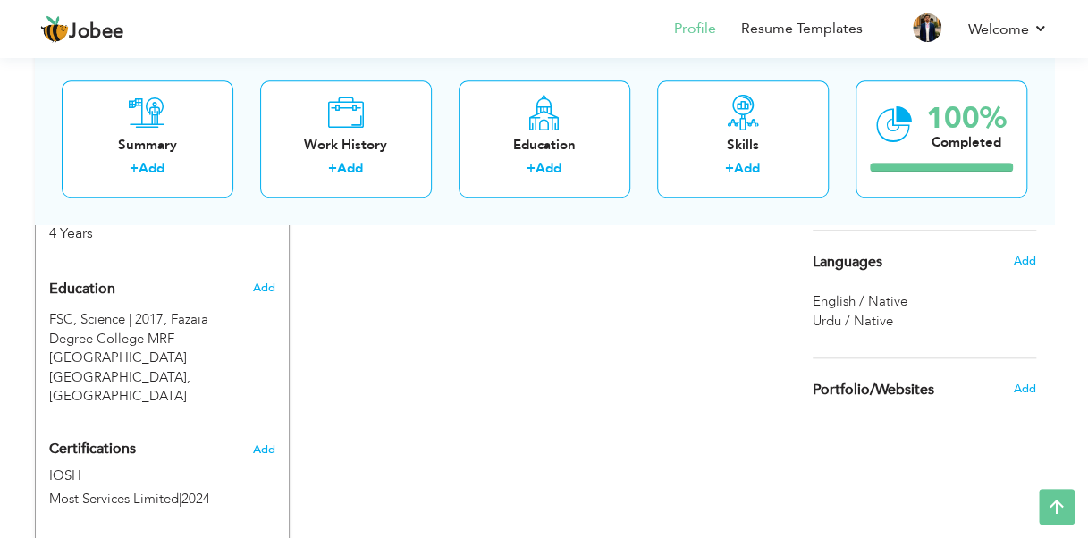
scroll to position [805, 0]
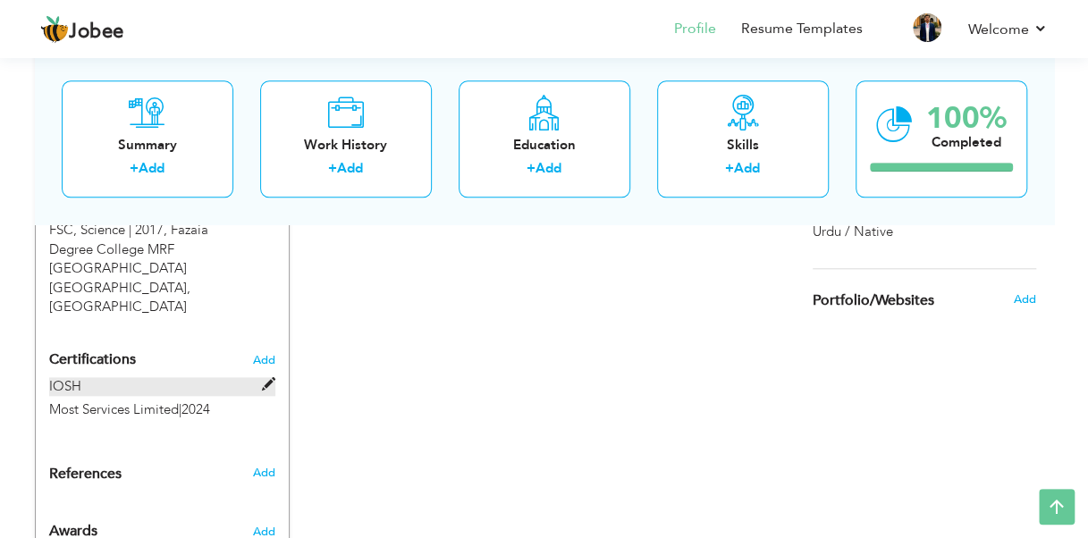
click at [84, 377] on label "IOSH" at bounding box center [162, 386] width 226 height 19
type input "IOSH"
type input "Most Services Limited"
type input "2024"
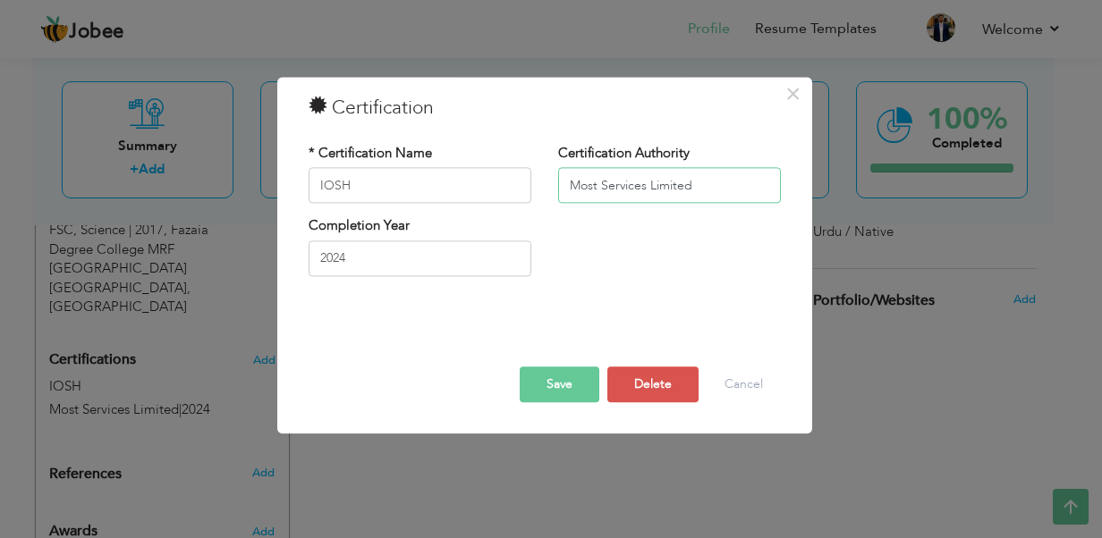
click at [637, 193] on input "Most Services Limited" at bounding box center [669, 186] width 223 height 36
click at [638, 193] on input "Most Services Limited" at bounding box center [669, 186] width 223 height 36
click at [368, 197] on input "IOSH" at bounding box center [420, 186] width 223 height 36
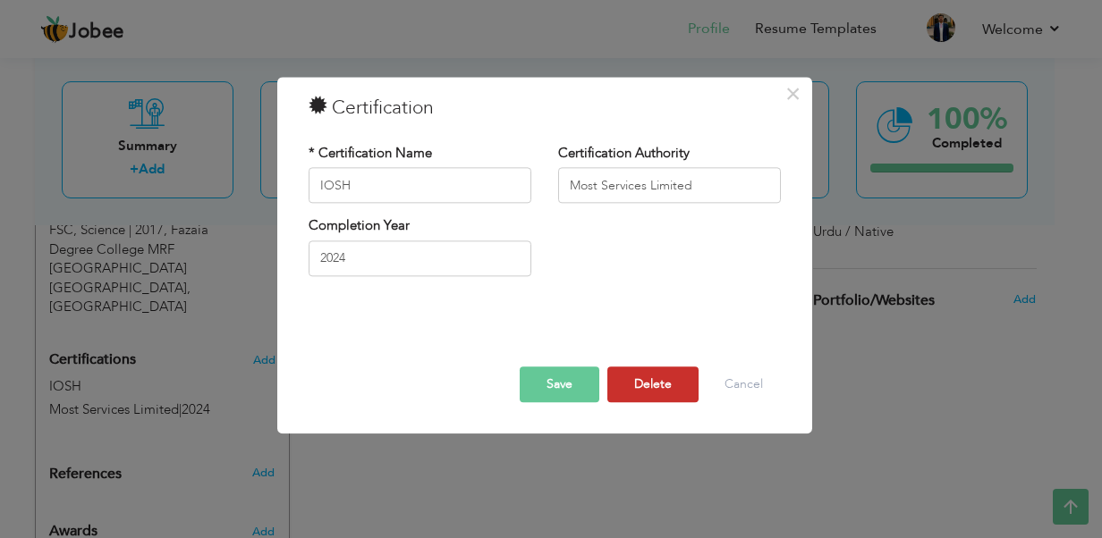
click at [649, 402] on button "Delete" at bounding box center [652, 386] width 91 height 36
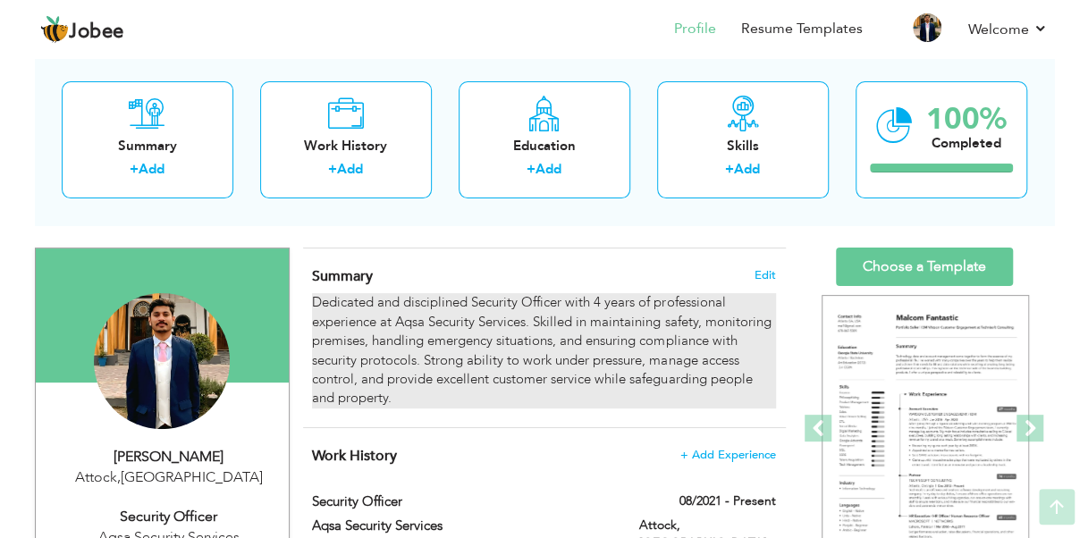
scroll to position [0, 0]
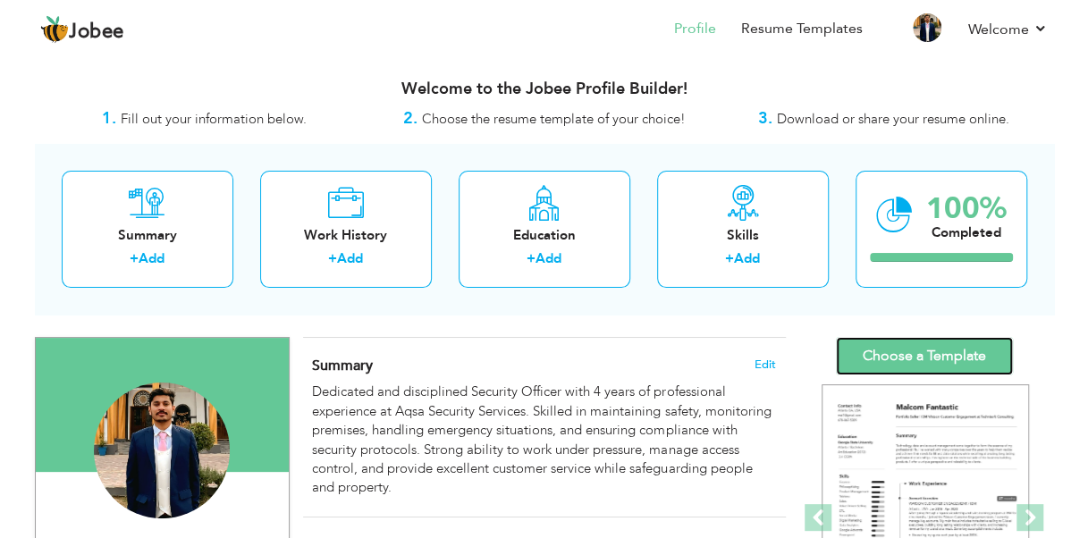
click at [909, 352] on link "Choose a Template" at bounding box center [924, 356] width 177 height 38
